Goal: Task Accomplishment & Management: Understand process/instructions

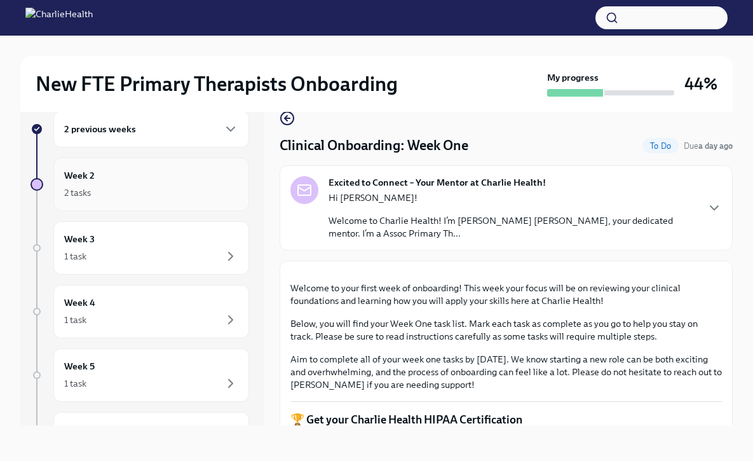
click at [197, 163] on div "Week 2 2 tasks" at bounding box center [151, 184] width 196 height 53
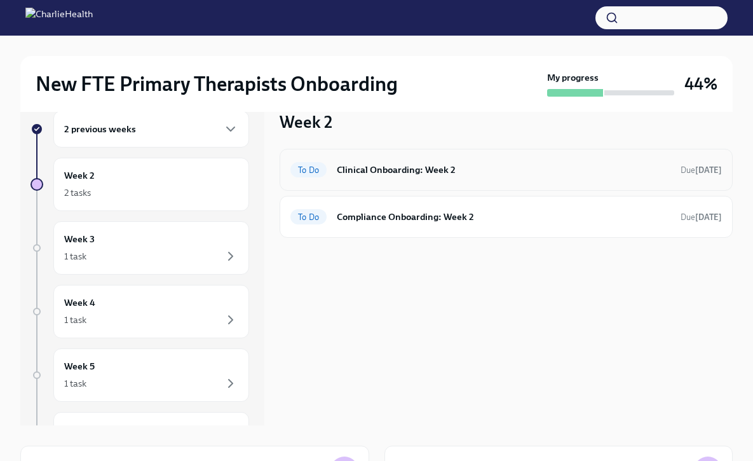
click at [386, 179] on div "To Do Clinical Onboarding: Week 2 Due [DATE]" at bounding box center [505, 169] width 431 height 20
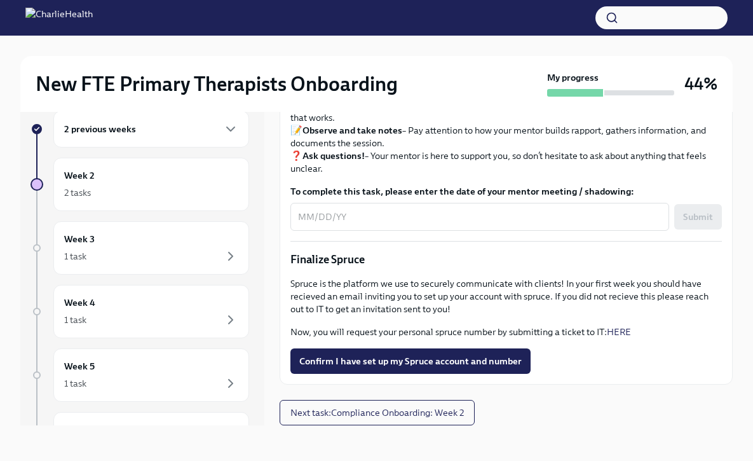
scroll to position [1408, 0]
click at [374, 367] on button "Confirm I have set up my Spruce account and number" at bounding box center [410, 360] width 240 height 25
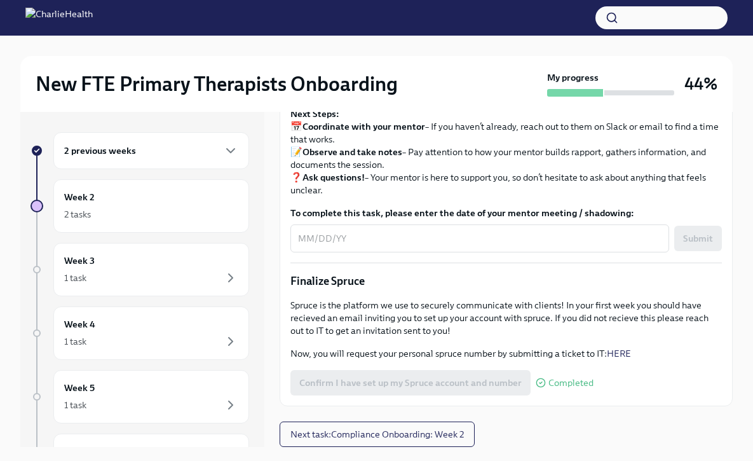
scroll to position [22, 0]
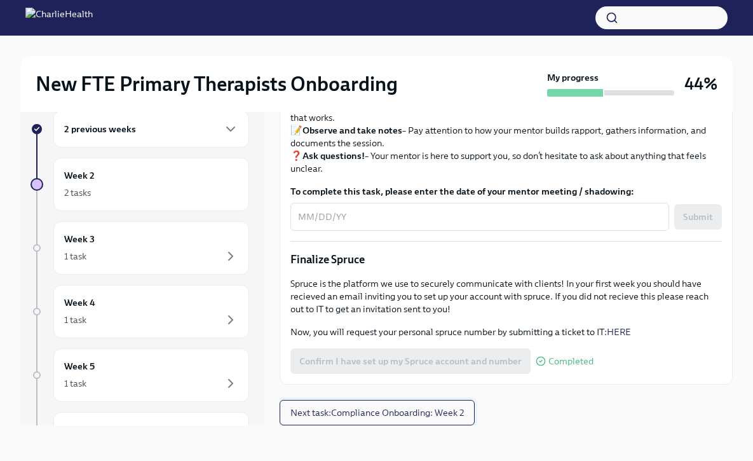
click at [359, 419] on button "Next task : Compliance Onboarding: Week 2" at bounding box center [377, 412] width 195 height 25
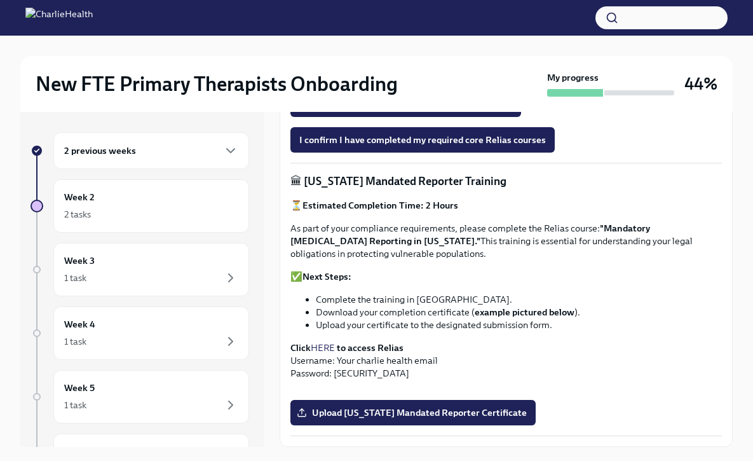
scroll to position [835, 0]
